Goal: Answer question/provide support: Share knowledge or assist other users

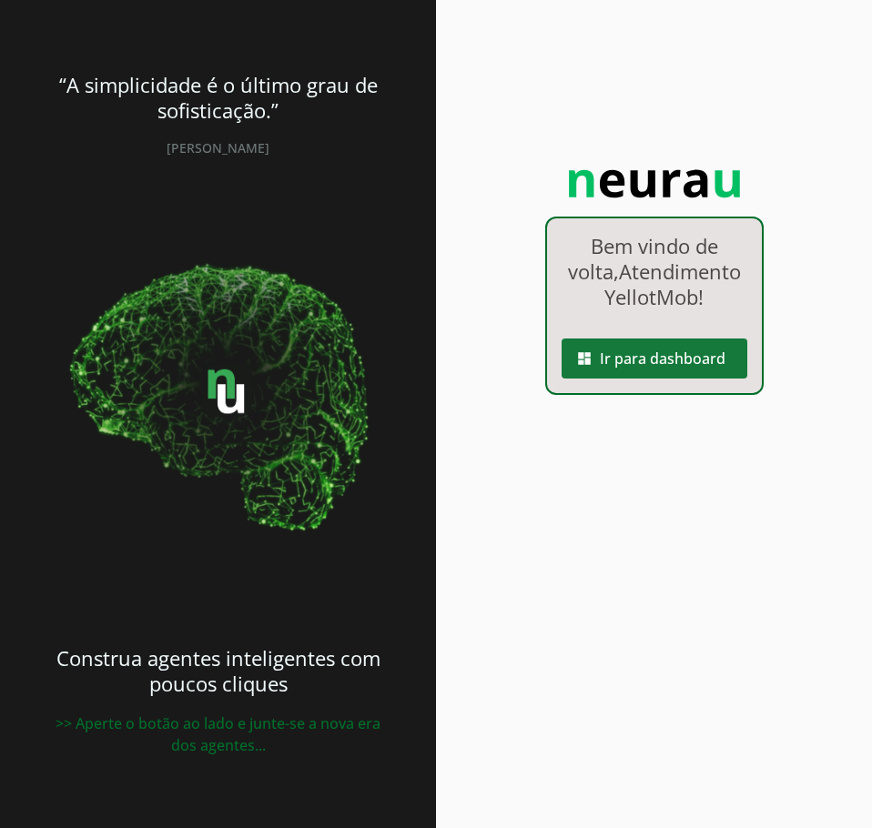
click at [710, 380] on span at bounding box center [655, 359] width 186 height 44
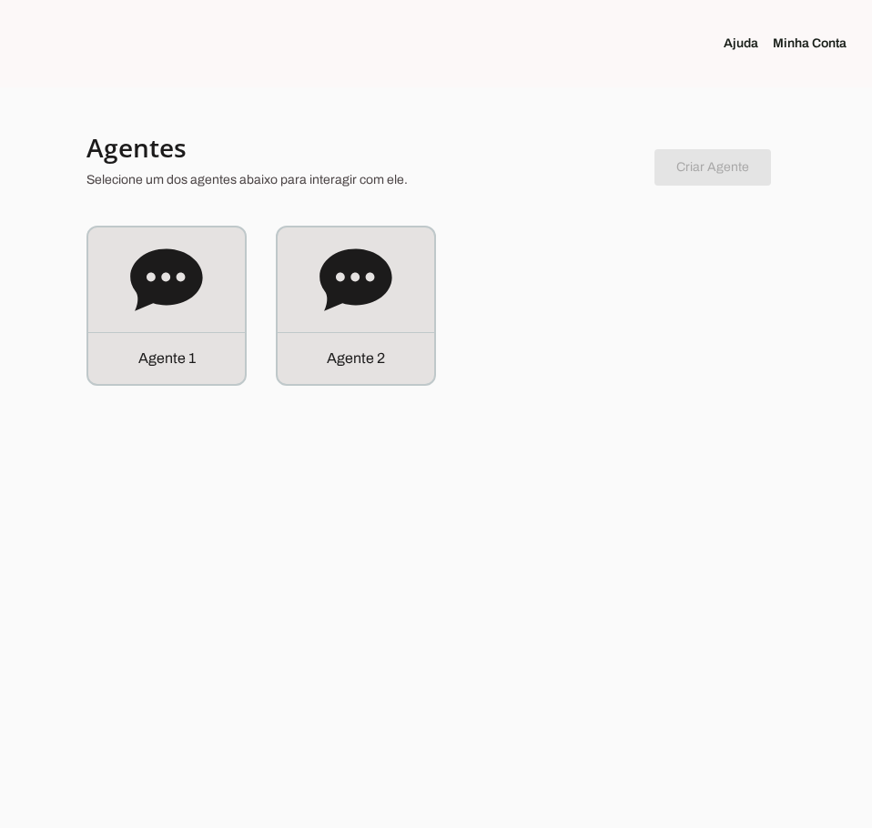
click at [319, 306] on div "Agente 2" at bounding box center [356, 306] width 157 height 157
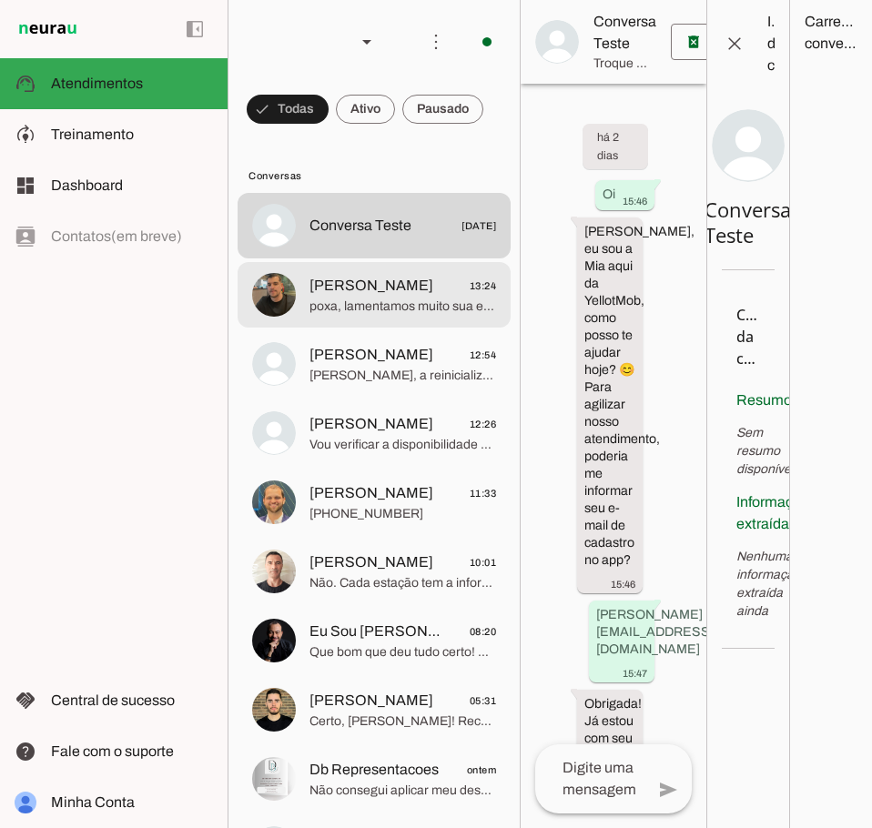
scroll to position [2296, 0]
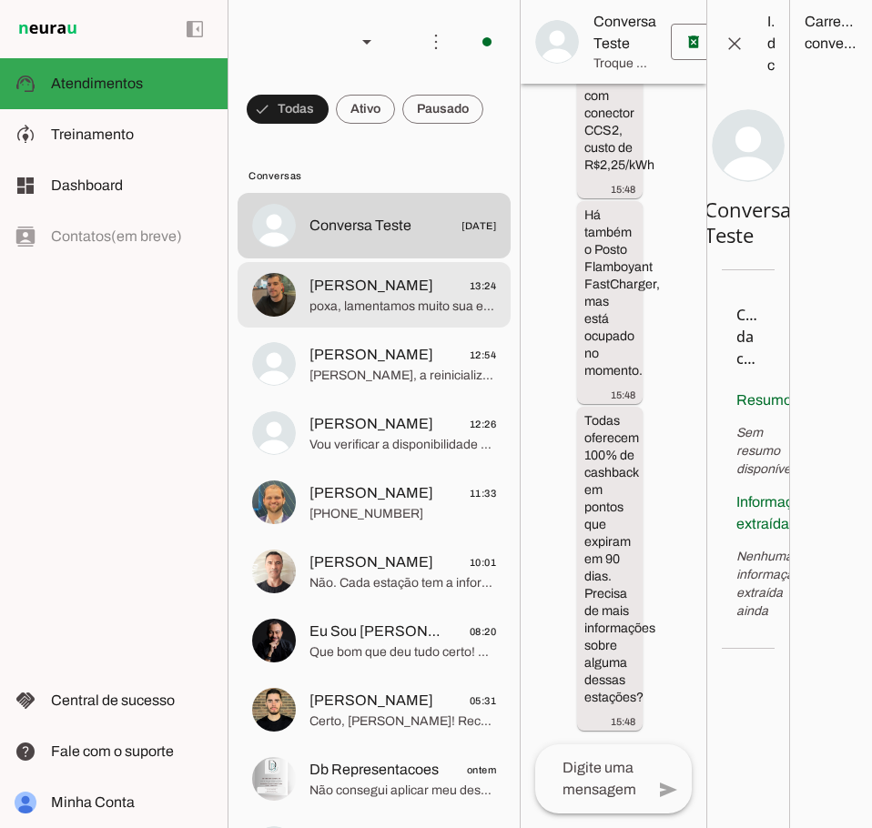
drag, startPoint x: 311, startPoint y: 307, endPoint x: 321, endPoint y: 309, distance: 10.4
click at [321, 309] on span "poxa, lamentamos muito sua experiencia. Algo que eu possa fazer para te ajudar?" at bounding box center [402, 307] width 187 height 18
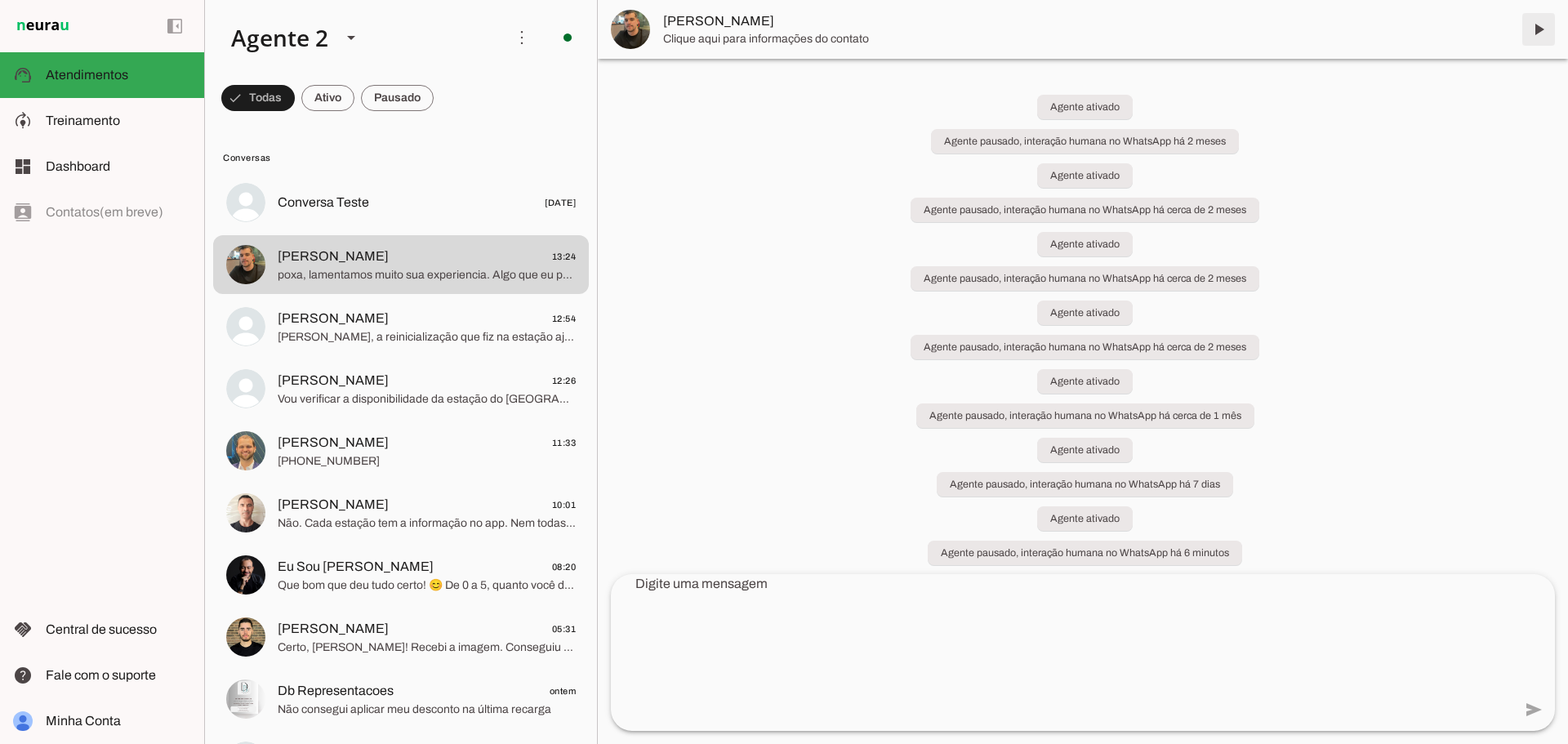
click at [782, 28] on span at bounding box center [1539, 30] width 39 height 39
